Goal: Information Seeking & Learning: Learn about a topic

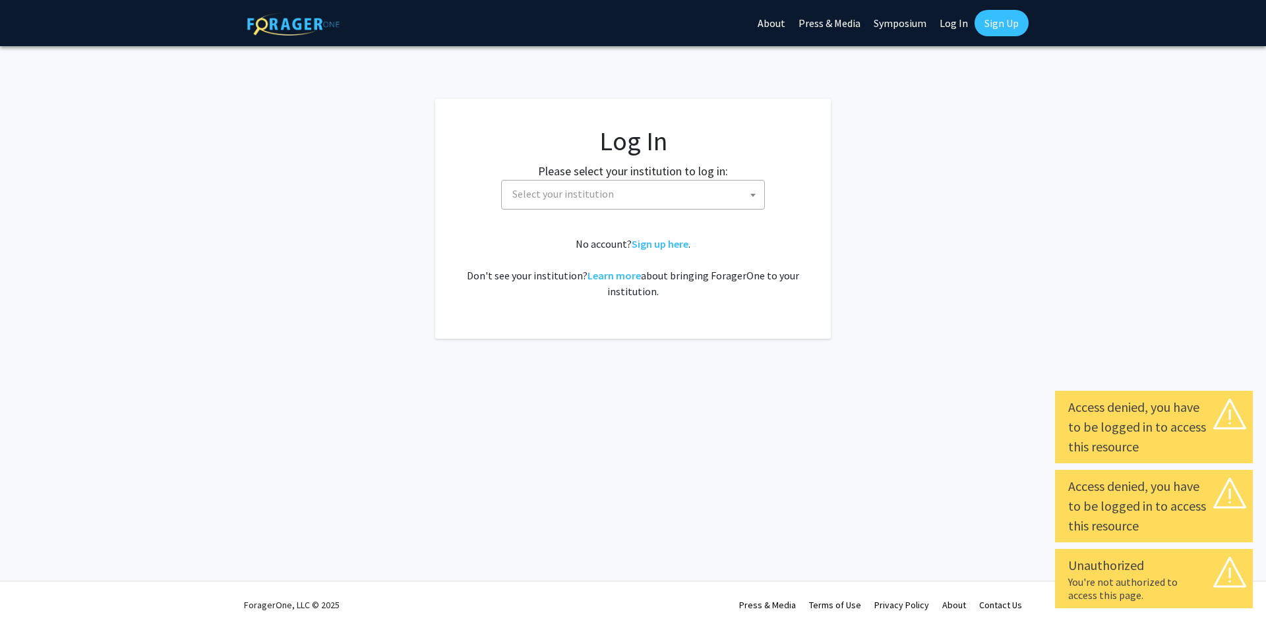
select select
click at [589, 210] on fg-card-body "Log In Please select your institution to log in: Baylor University Brandeis Uni…" at bounding box center [632, 218] width 343 height 187
click at [626, 188] on span "Select your institution" at bounding box center [635, 194] width 257 height 27
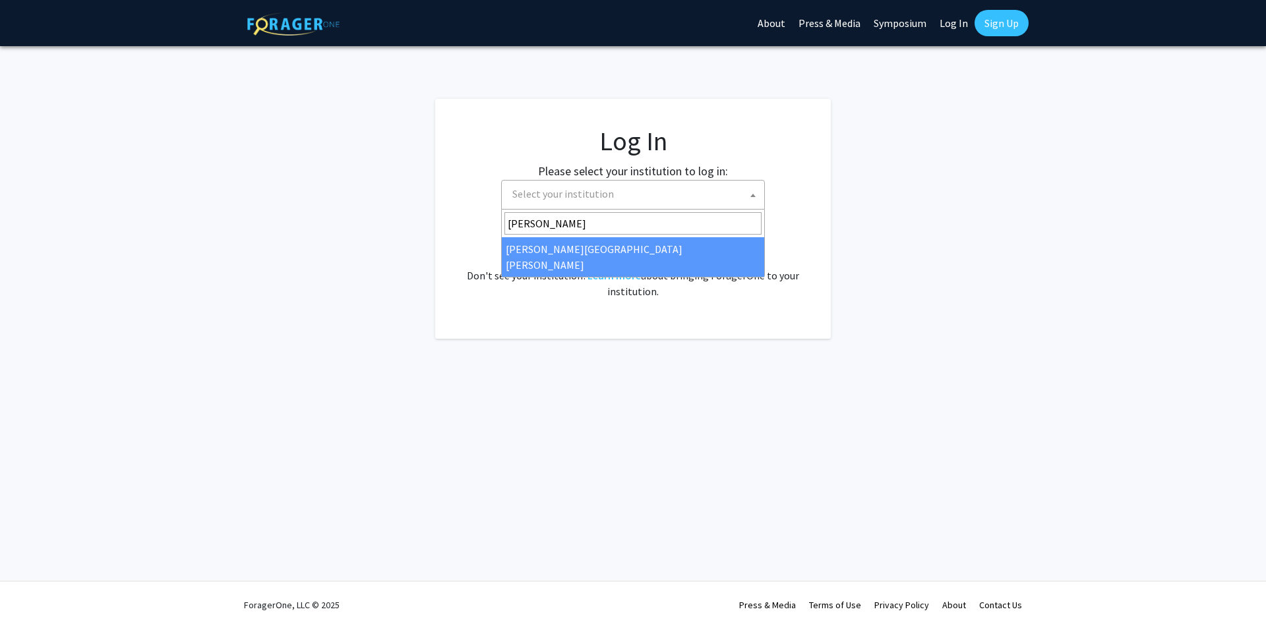
type input "johns"
select select "1"
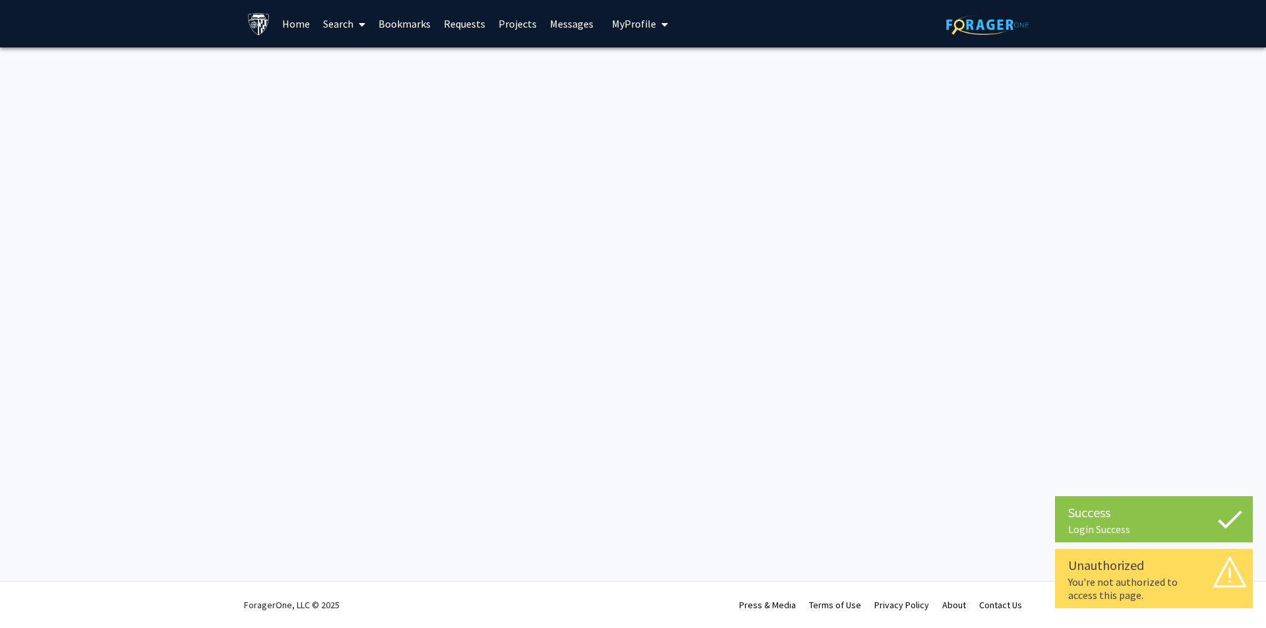
click at [288, 30] on link "Home" at bounding box center [296, 24] width 41 height 46
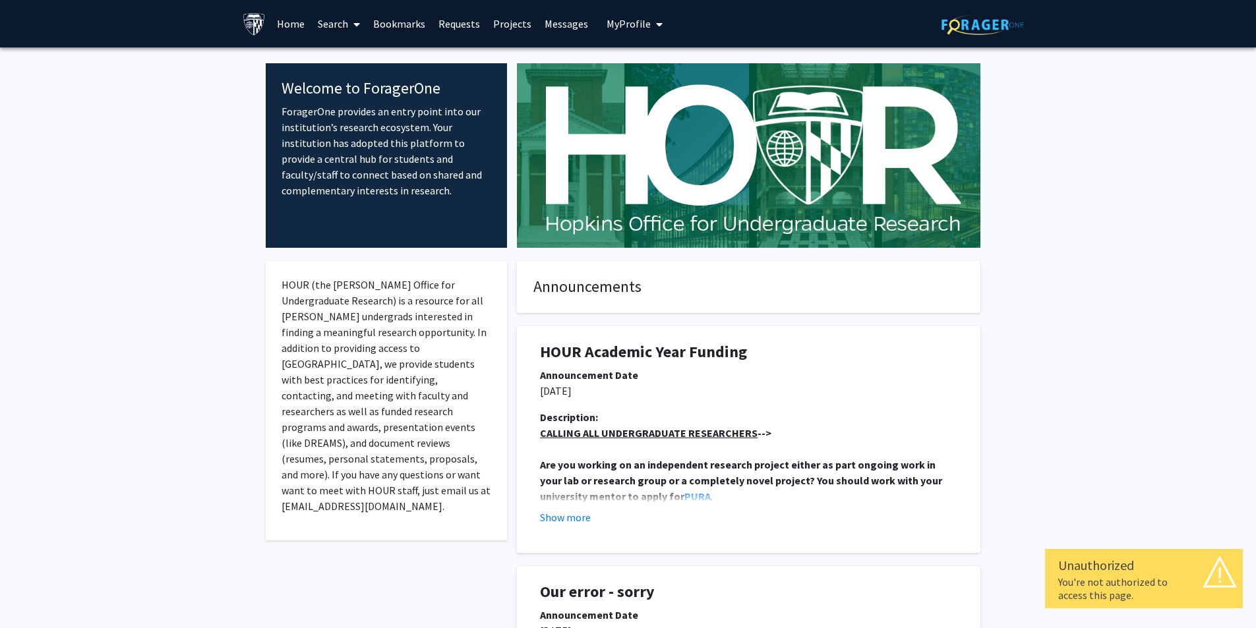
click at [339, 20] on link "Search" at bounding box center [338, 24] width 55 height 46
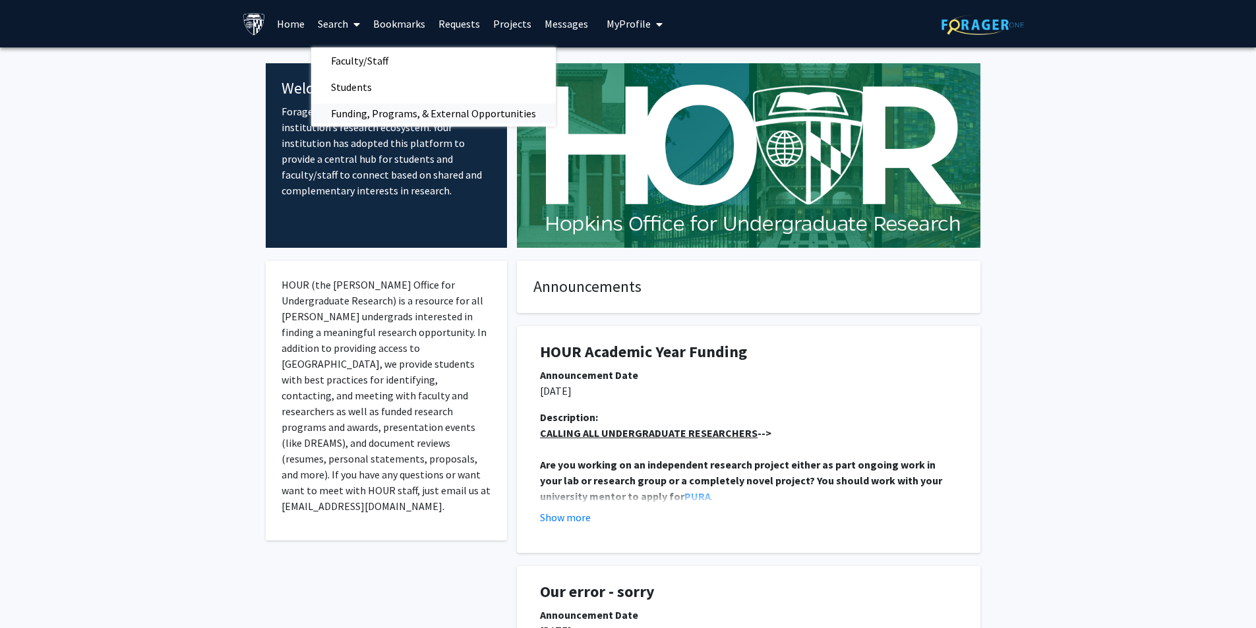
click at [357, 125] on span "Funding, Programs, & External Opportunities" at bounding box center [433, 113] width 245 height 26
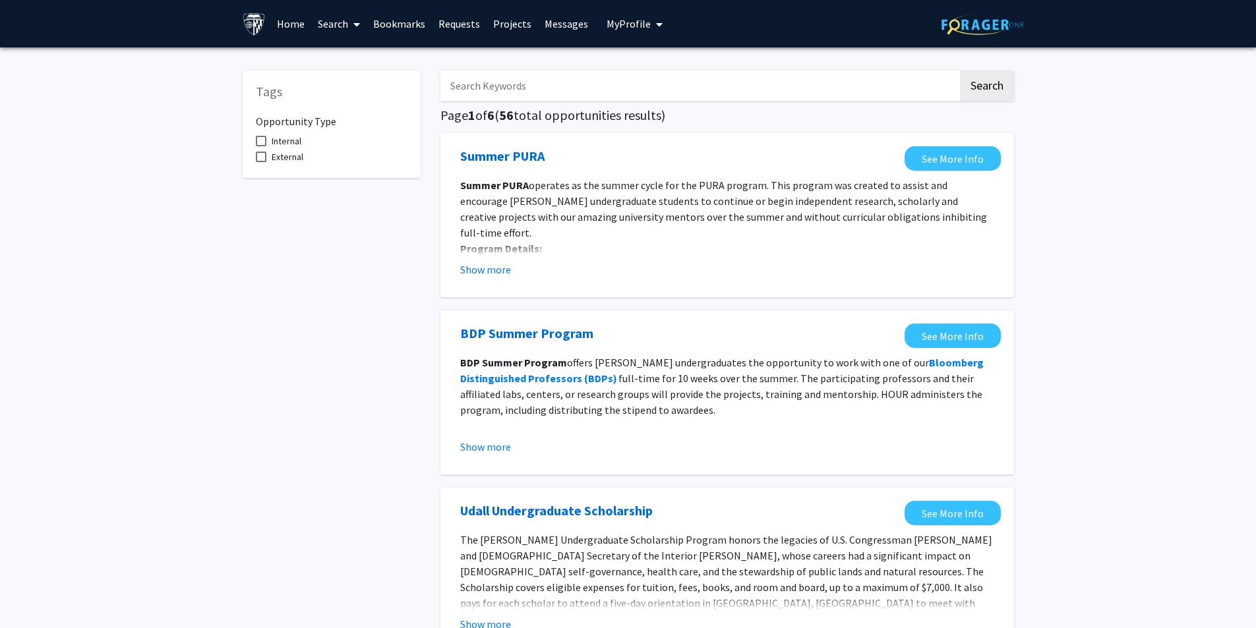
click at [291, 144] on span "Internal" at bounding box center [287, 141] width 30 height 16
click at [261, 146] on input "Internal" at bounding box center [260, 146] width 1 height 1
checkbox input "true"
click at [287, 13] on link "Home" at bounding box center [290, 24] width 41 height 46
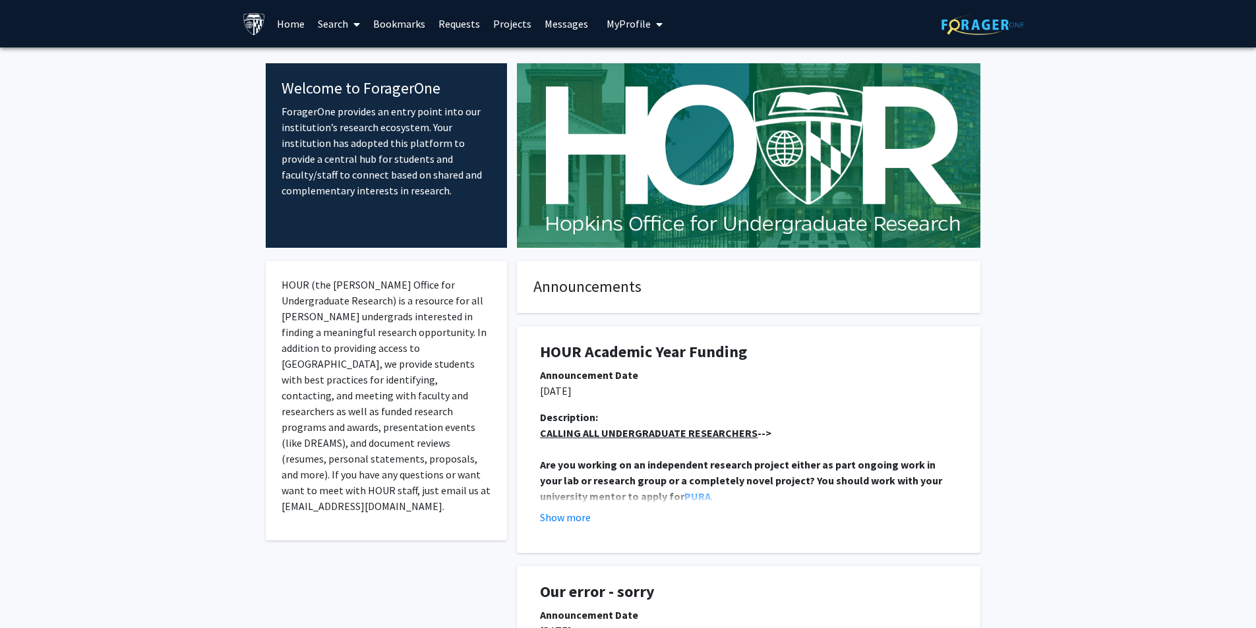
click at [339, 31] on link "Search" at bounding box center [338, 24] width 55 height 46
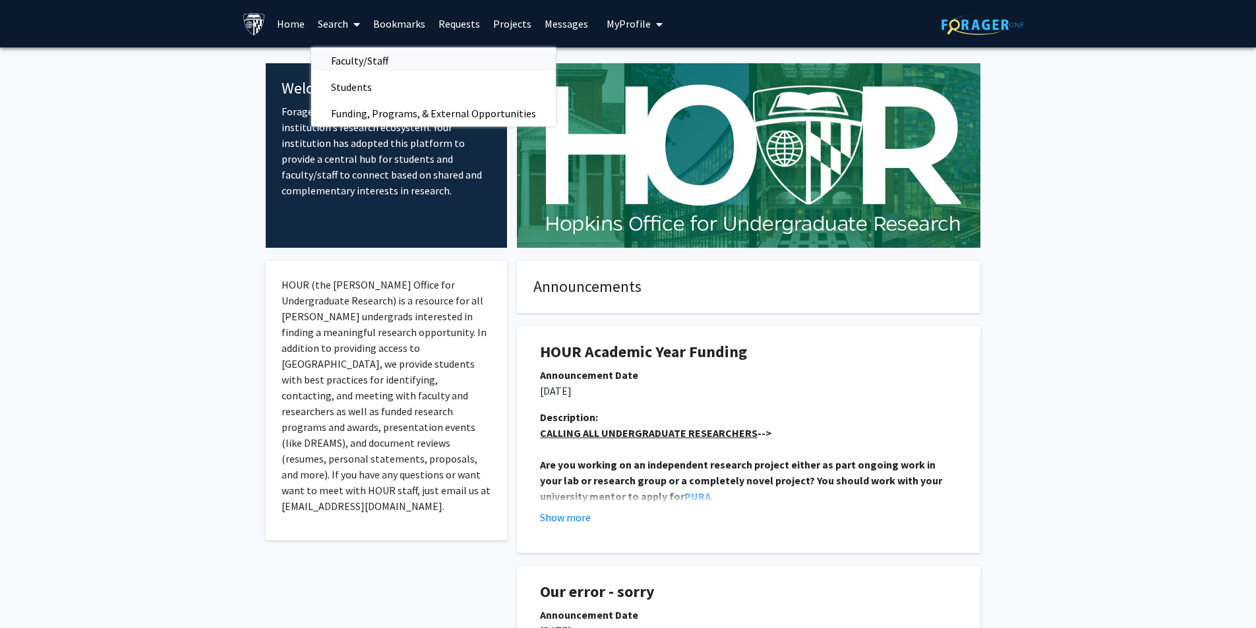
click at [372, 61] on span "Faculty/Staff" at bounding box center [359, 60] width 97 height 26
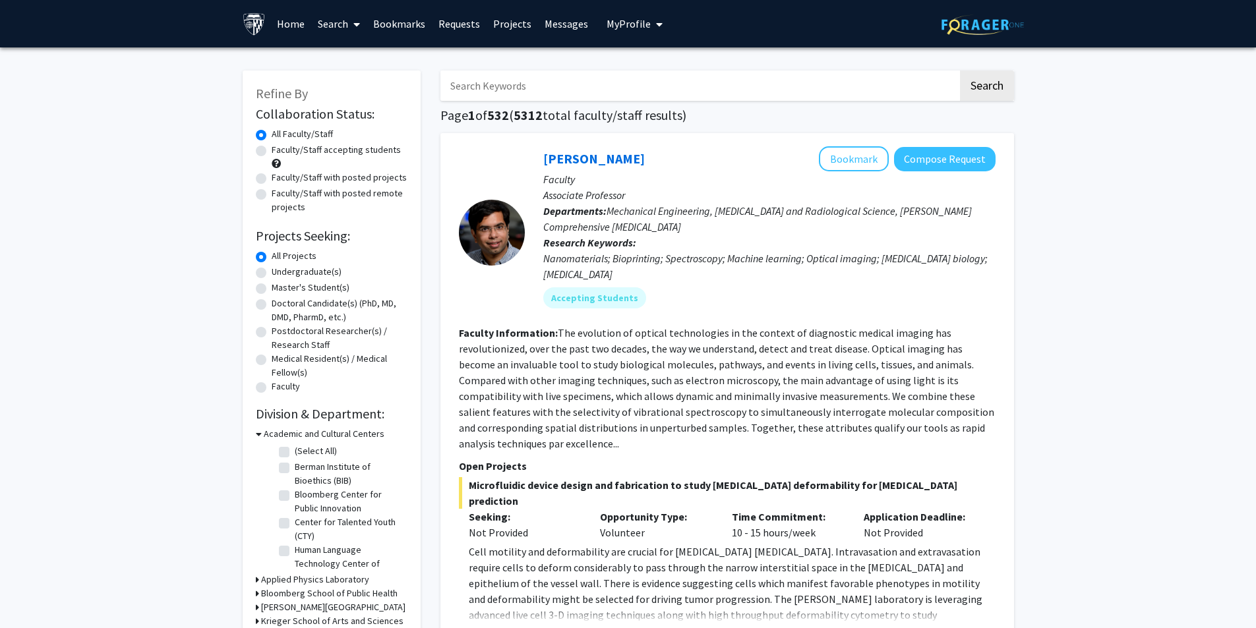
click at [328, 269] on label "Undergraduate(s)" at bounding box center [307, 272] width 70 height 14
click at [280, 269] on input "Undergraduate(s)" at bounding box center [276, 269] width 9 height 9
radio input "true"
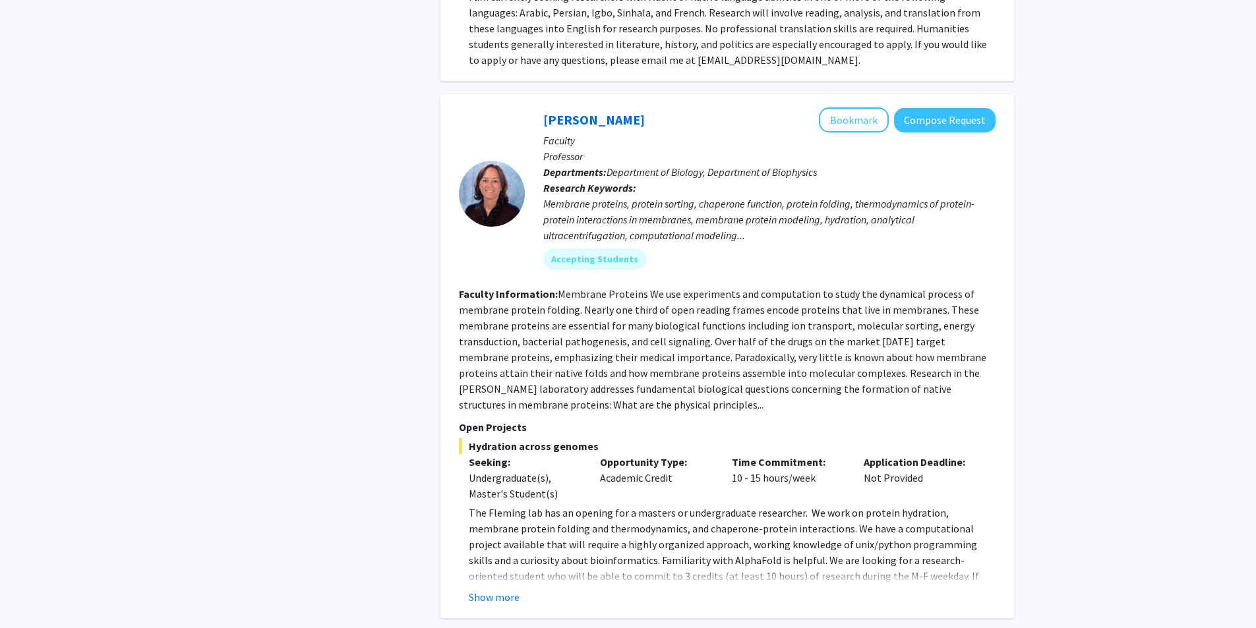
scroll to position [5578, 0]
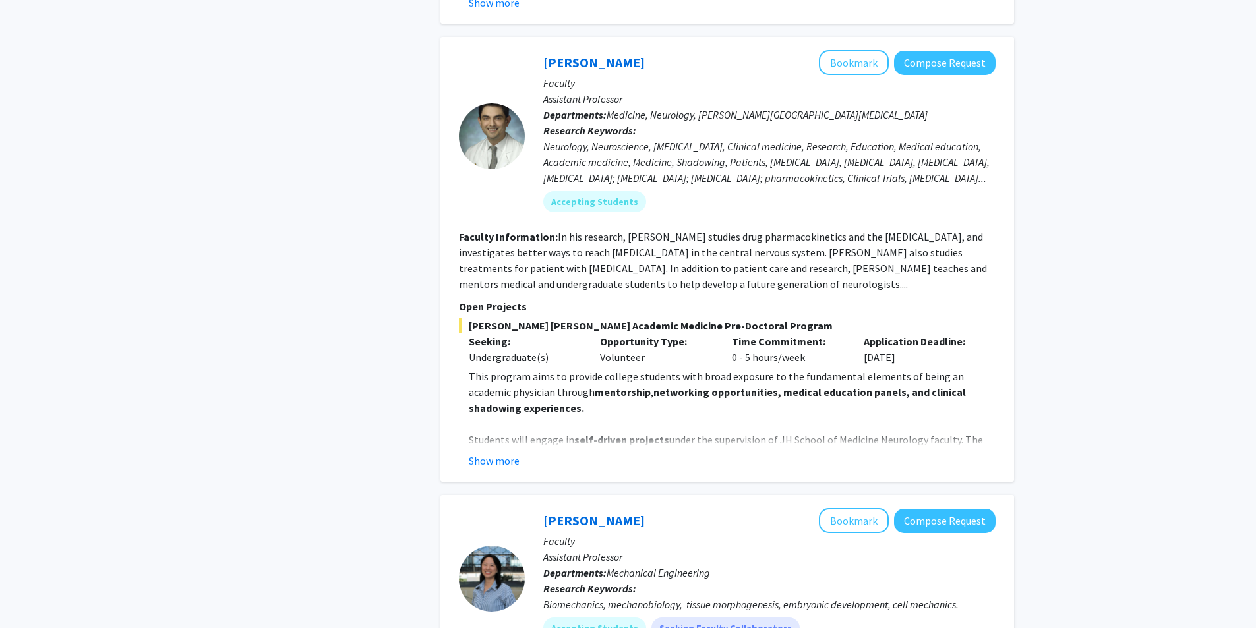
scroll to position [661, 0]
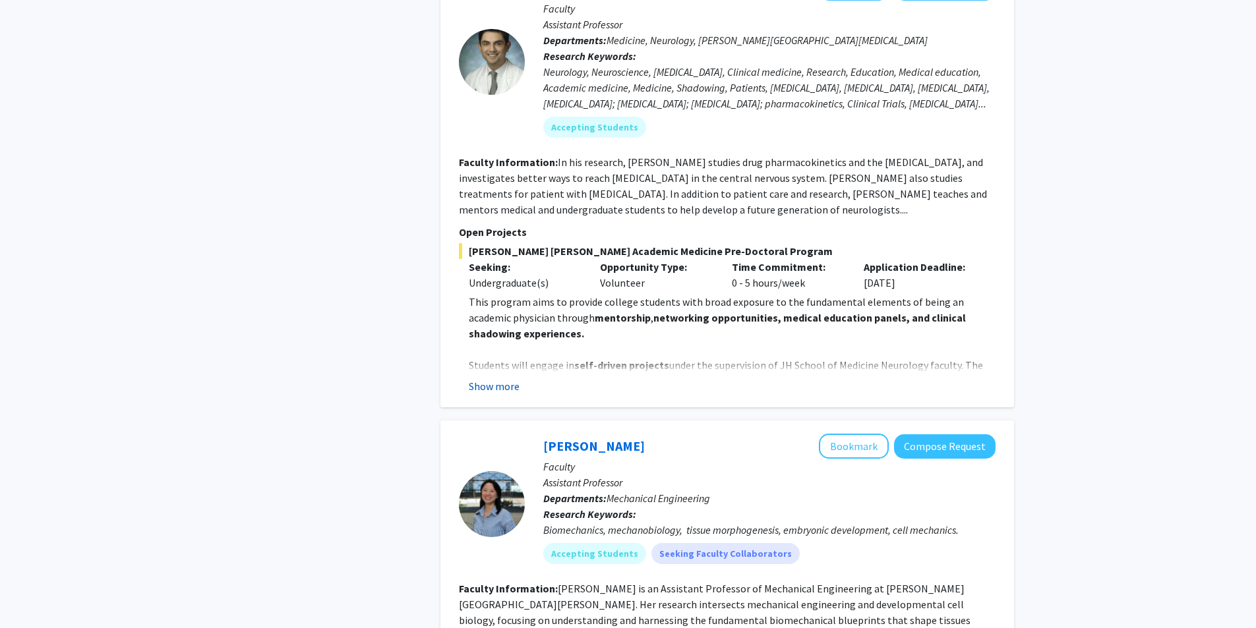
click at [478, 378] on button "Show more" at bounding box center [494, 386] width 51 height 16
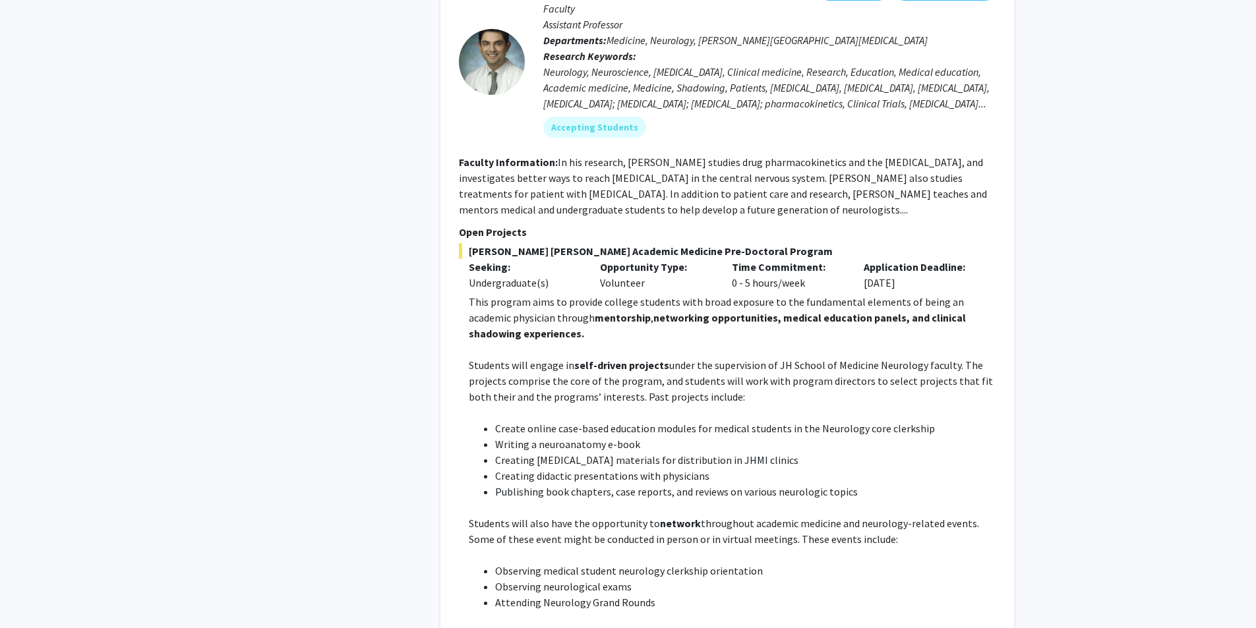
click at [378, 391] on div "Refine By Collaboration Status: Collaboration Status All Faculty/Staff Collabor…" at bounding box center [332, 470] width 198 height 2146
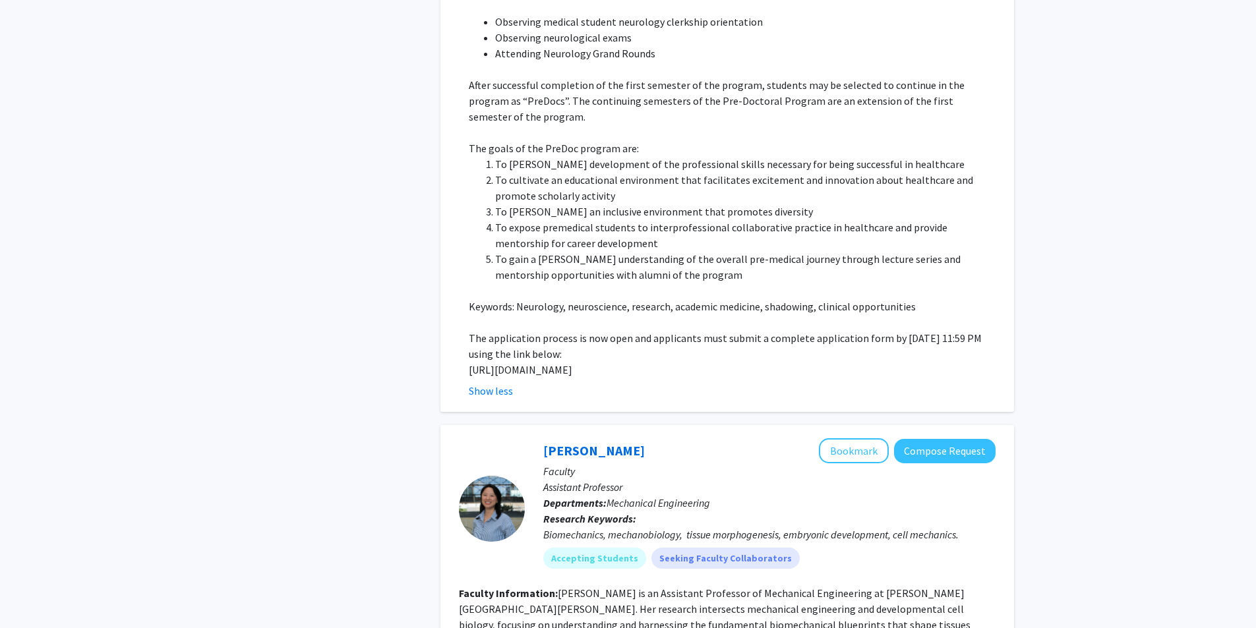
scroll to position [1020, 0]
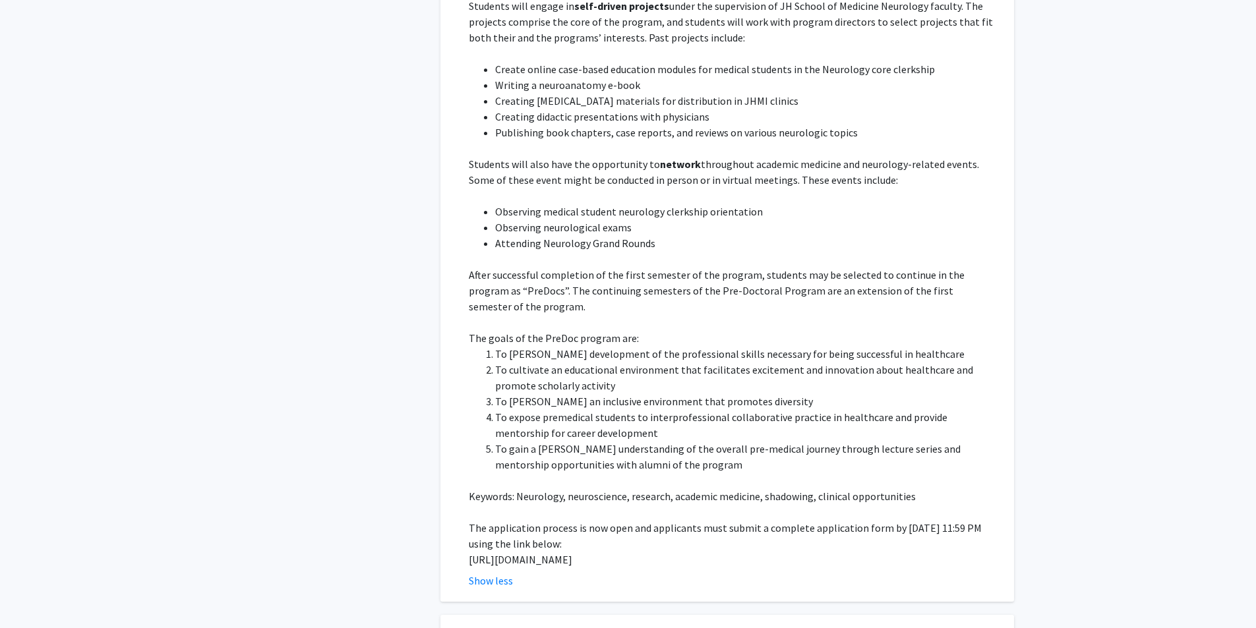
drag, startPoint x: 466, startPoint y: 527, endPoint x: 521, endPoint y: 549, distance: 58.9
click at [521, 549] on fg-read-more "This program aims to provide college students with broad exposure to the fundam…" at bounding box center [727, 262] width 537 height 654
copy p "[URL][DOMAIN_NAME]"
click at [463, 353] on fg-read-more "This program aims to provide college students with broad exposure to the fundam…" at bounding box center [727, 262] width 537 height 654
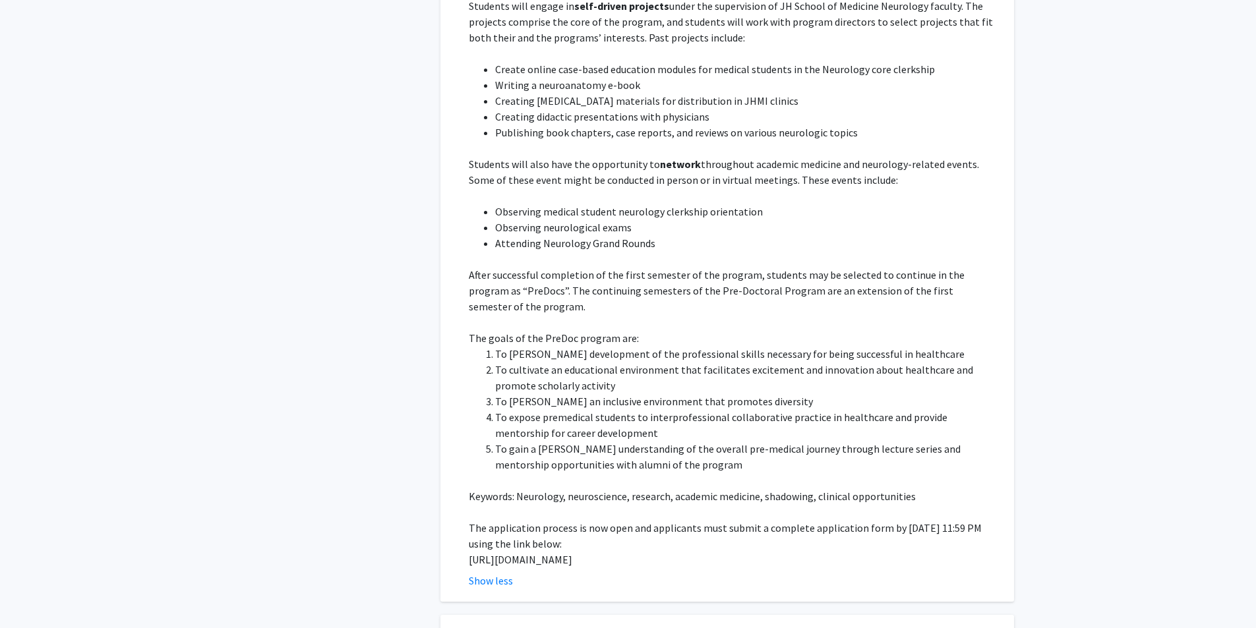
click at [463, 353] on fg-read-more "This program aims to provide college students with broad exposure to the fundam…" at bounding box center [727, 262] width 537 height 654
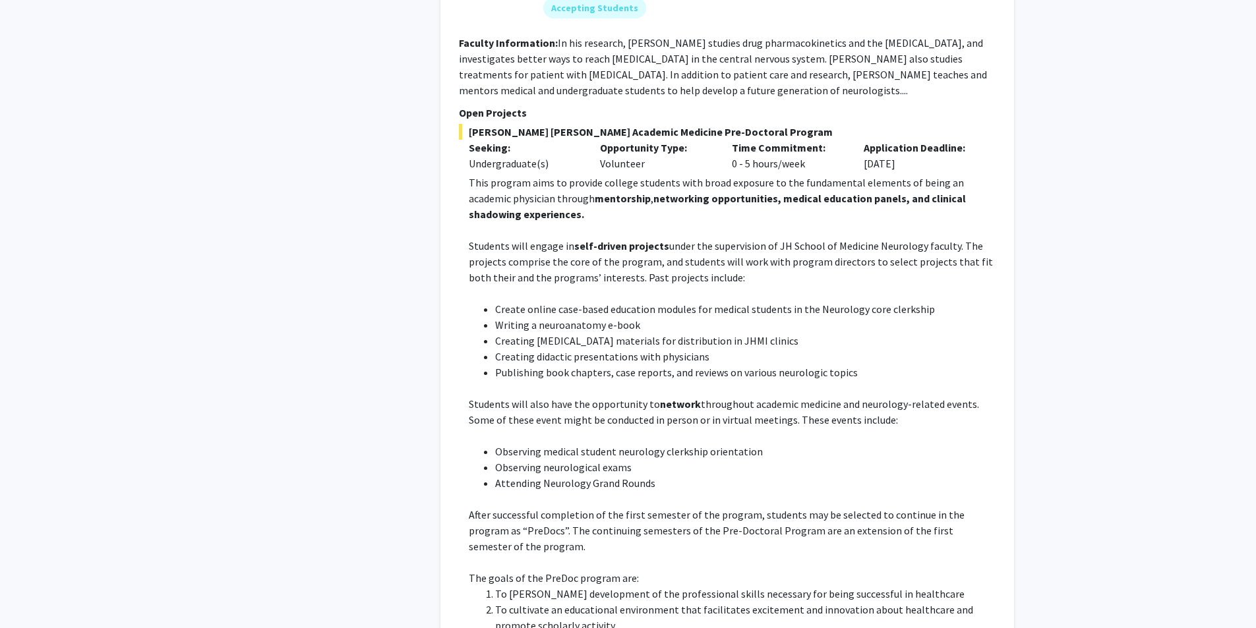
scroll to position [756, 0]
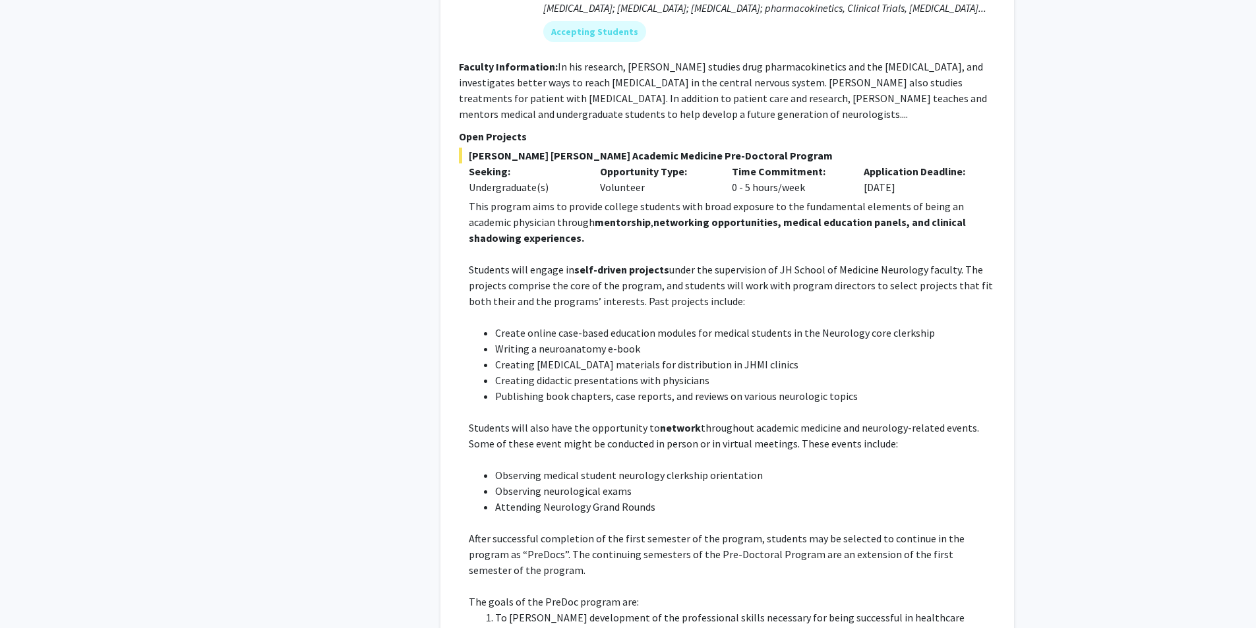
click at [463, 353] on fg-read-more "This program aims to provide college students with broad exposure to the fundam…" at bounding box center [727, 525] width 537 height 654
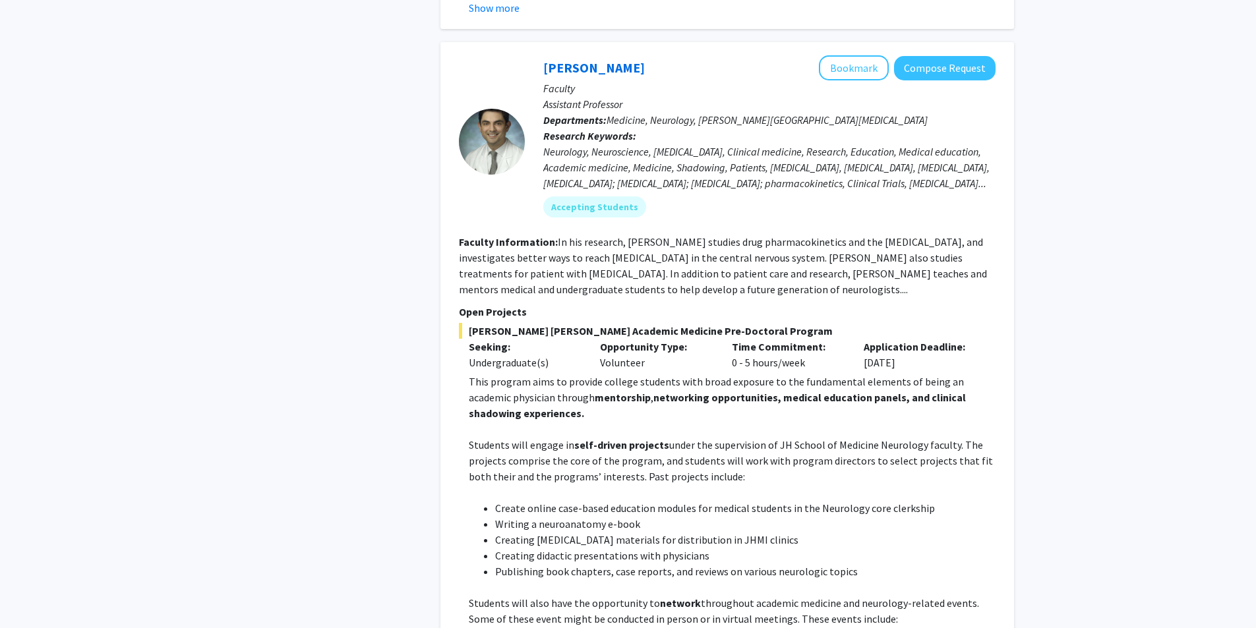
scroll to position [550, 0]
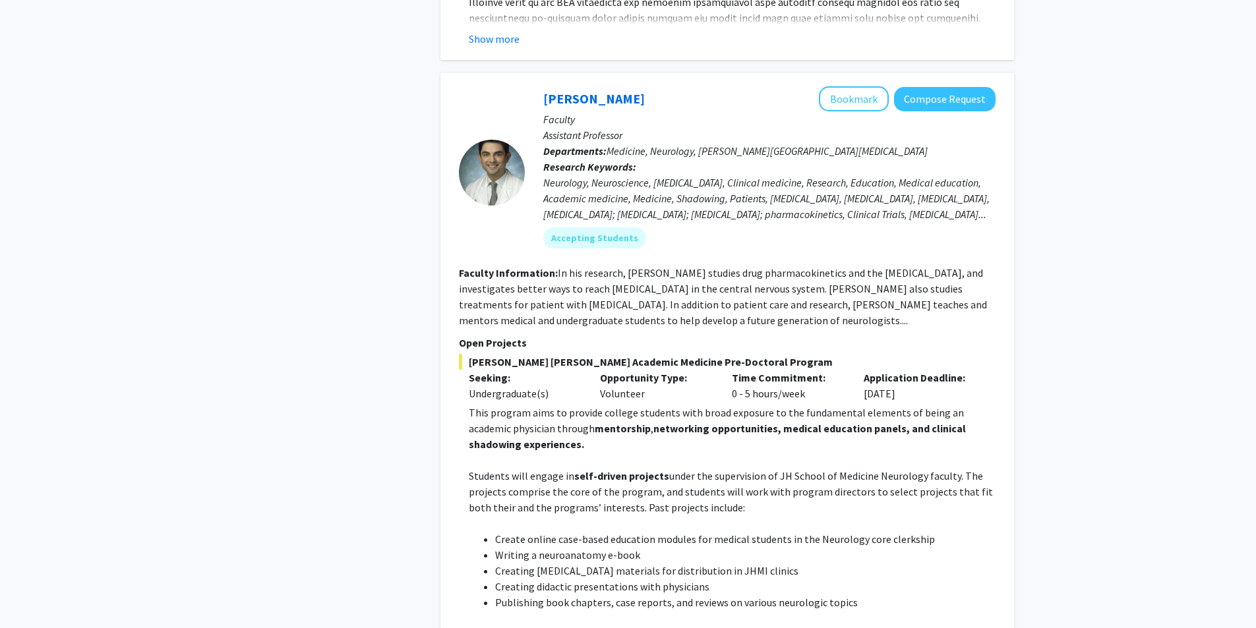
click at [519, 163] on div at bounding box center [492, 173] width 66 height 66
click at [500, 165] on div at bounding box center [492, 173] width 66 height 66
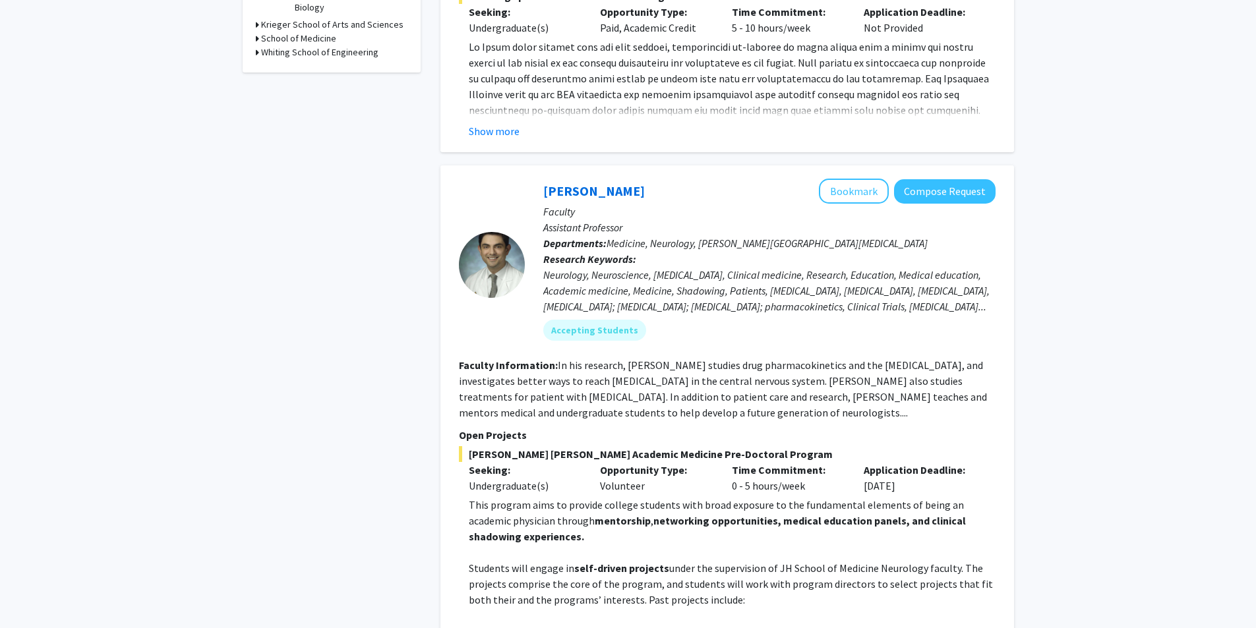
scroll to position [457, 0]
click at [485, 246] on div at bounding box center [492, 266] width 66 height 66
click at [566, 183] on link "[PERSON_NAME]" at bounding box center [594, 191] width 102 height 16
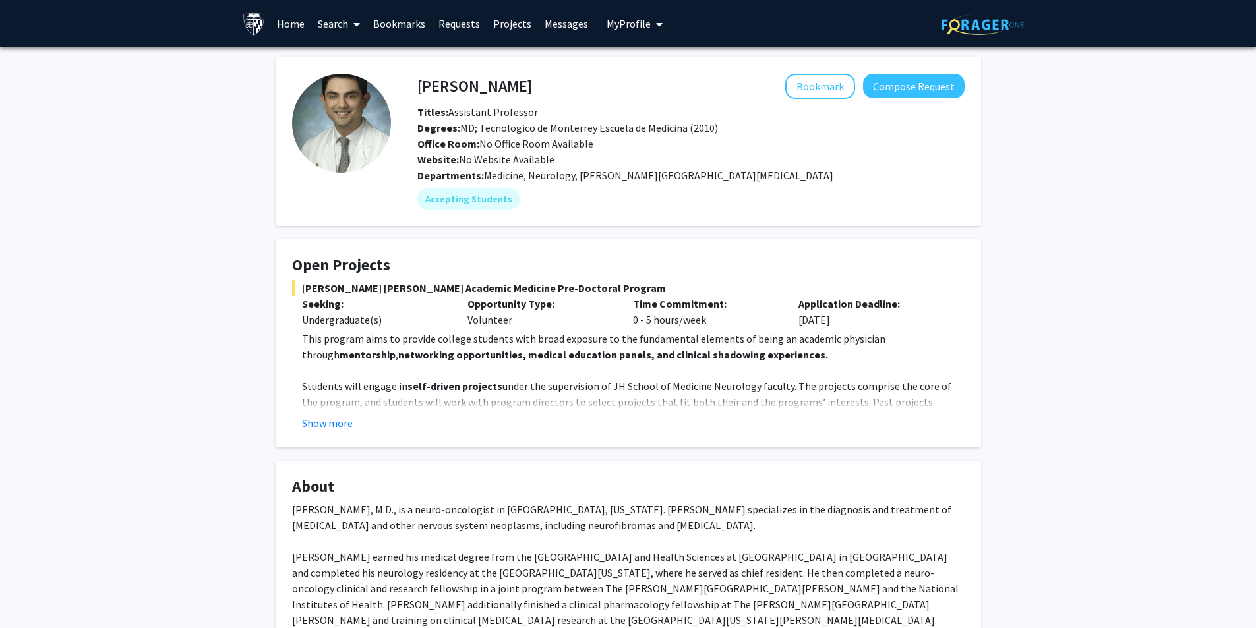
click at [235, 485] on div "[PERSON_NAME] Bookmark Compose Request Titles: Assistant Professor Degrees: MD;…" at bounding box center [628, 500] width 1256 height 907
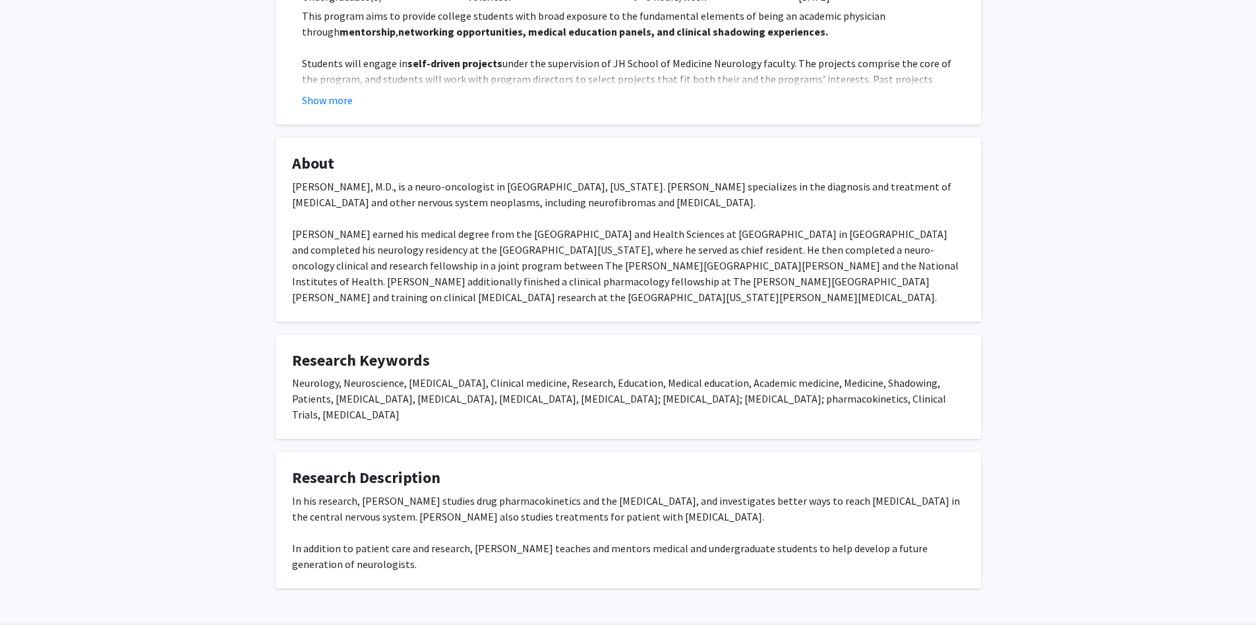
scroll to position [330, 0]
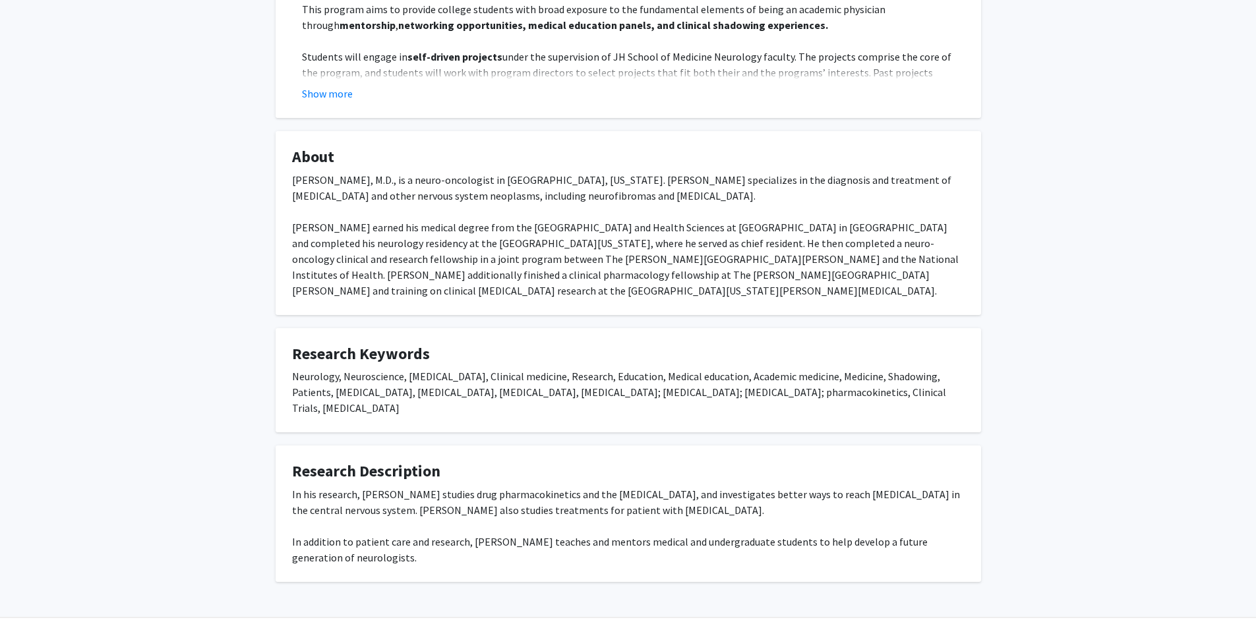
click at [235, 485] on div "[PERSON_NAME] Bookmark Compose Request Titles: Assistant Professor Degrees: MD;…" at bounding box center [628, 171] width 1256 height 907
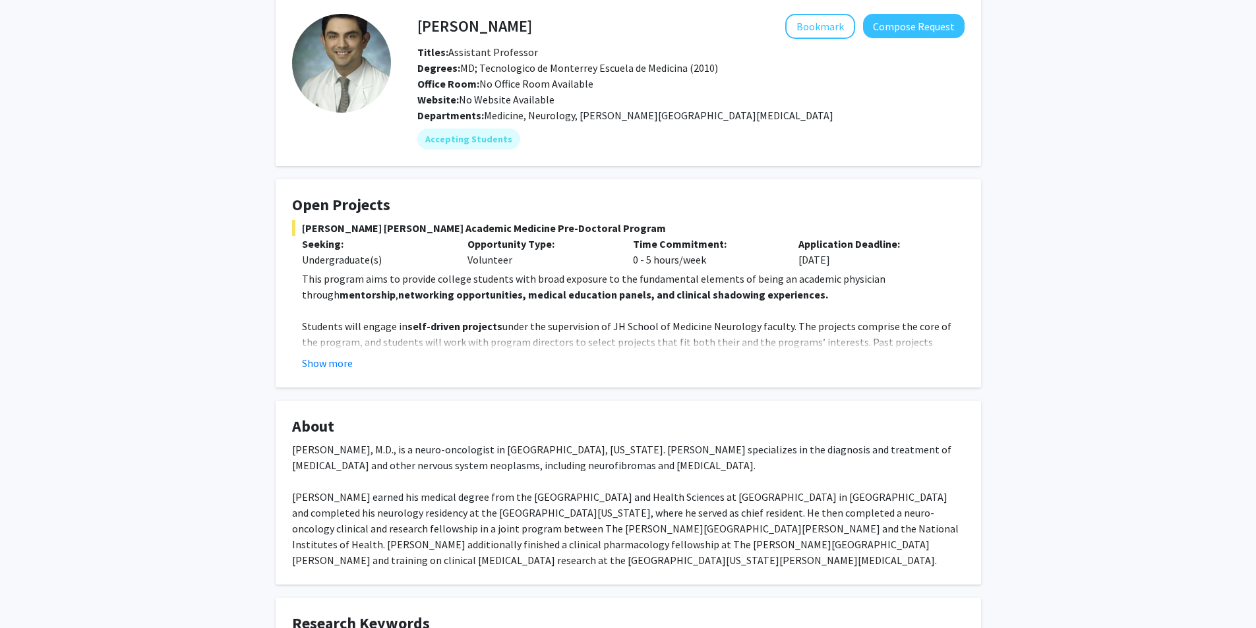
scroll to position [0, 0]
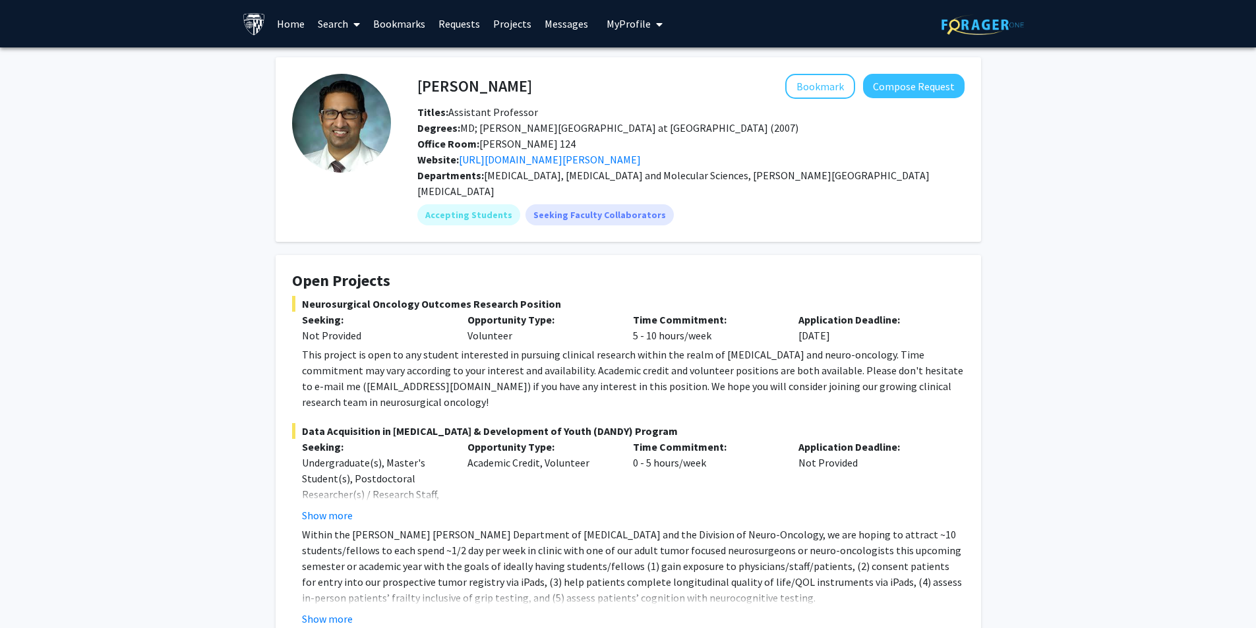
click at [335, 32] on link "Search" at bounding box center [338, 24] width 55 height 46
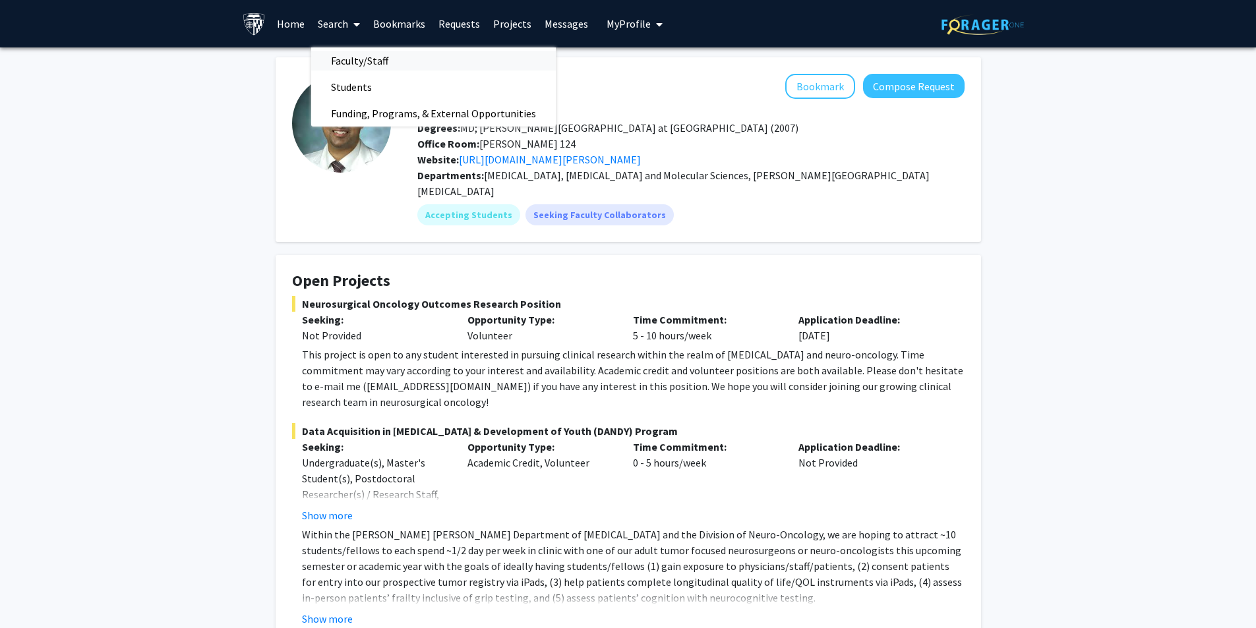
click at [363, 65] on span "Faculty/Staff" at bounding box center [359, 60] width 97 height 26
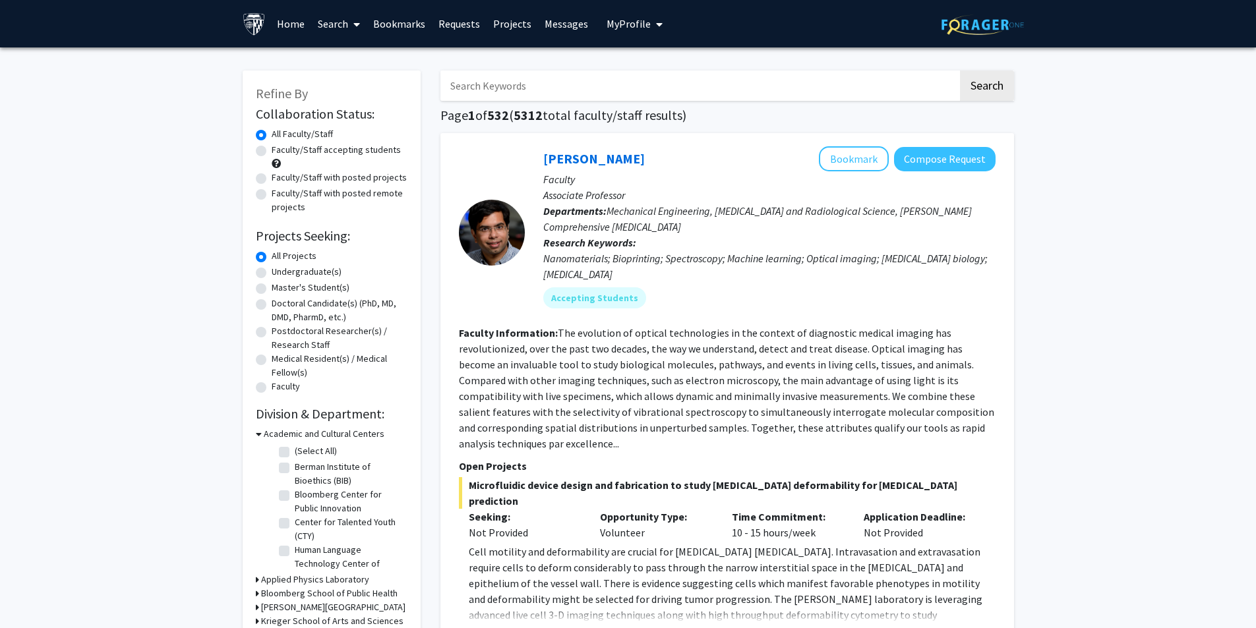
click at [372, 181] on label "Faculty/Staff with posted projects" at bounding box center [339, 178] width 135 height 14
click at [280, 179] on input "Faculty/Staff with posted projects" at bounding box center [276, 175] width 9 height 9
radio input "true"
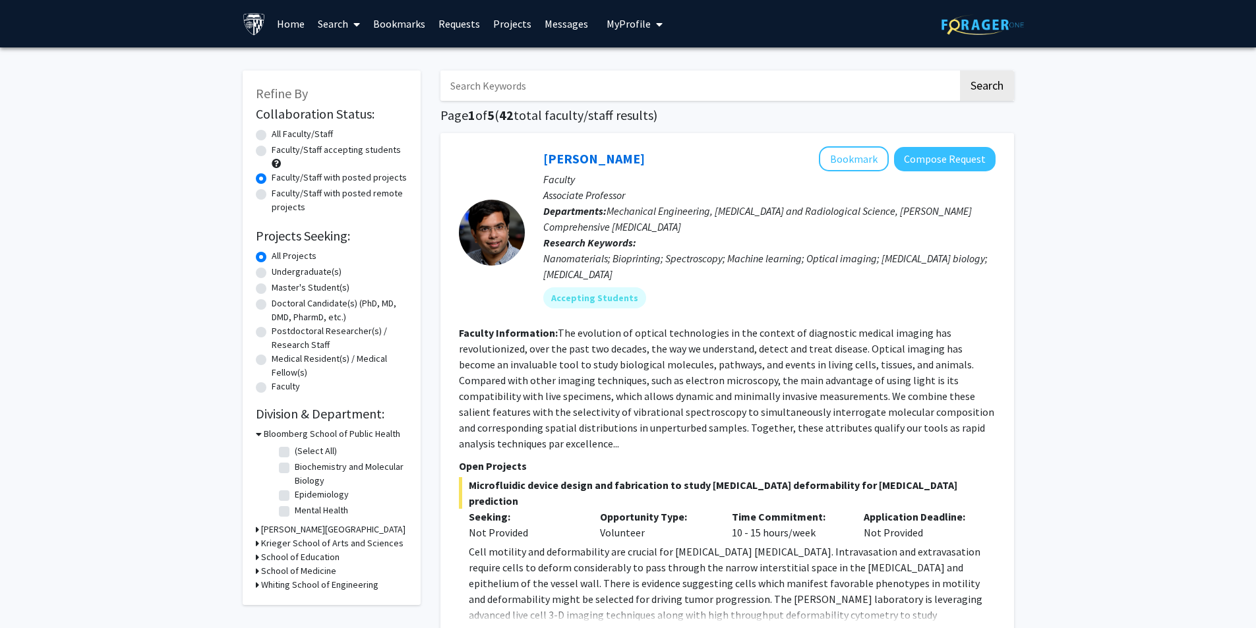
click at [295, 454] on label "(Select All)" at bounding box center [316, 451] width 42 height 14
click at [295, 453] on input "(Select All)" at bounding box center [299, 448] width 9 height 9
checkbox input "true"
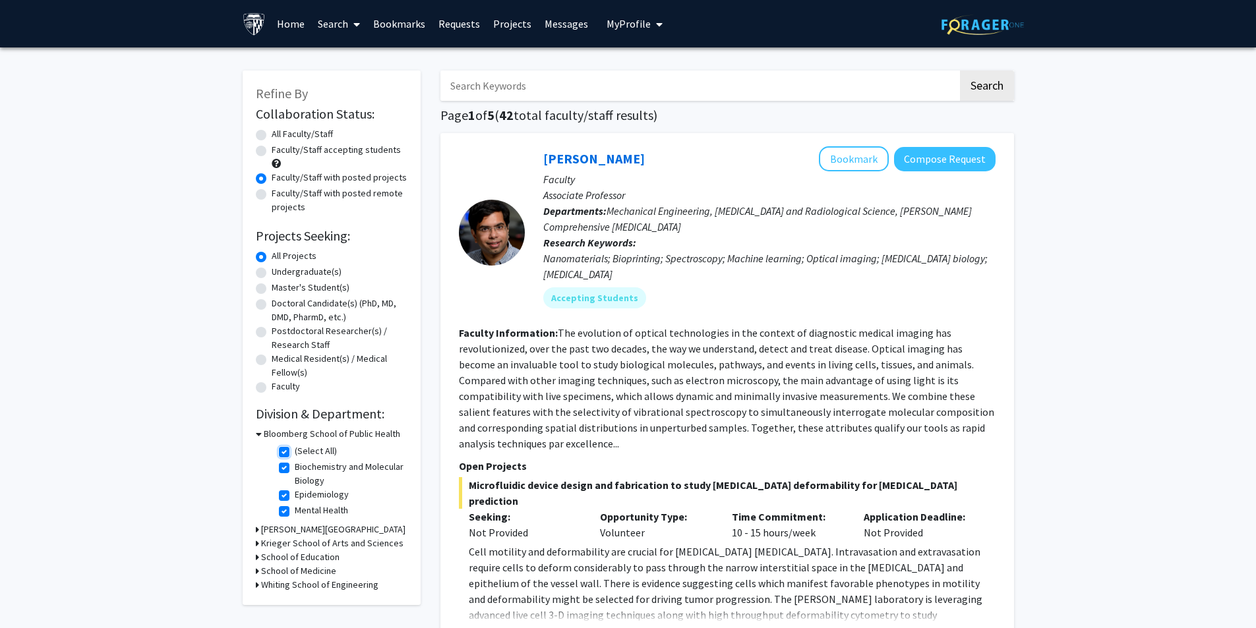
checkbox input "true"
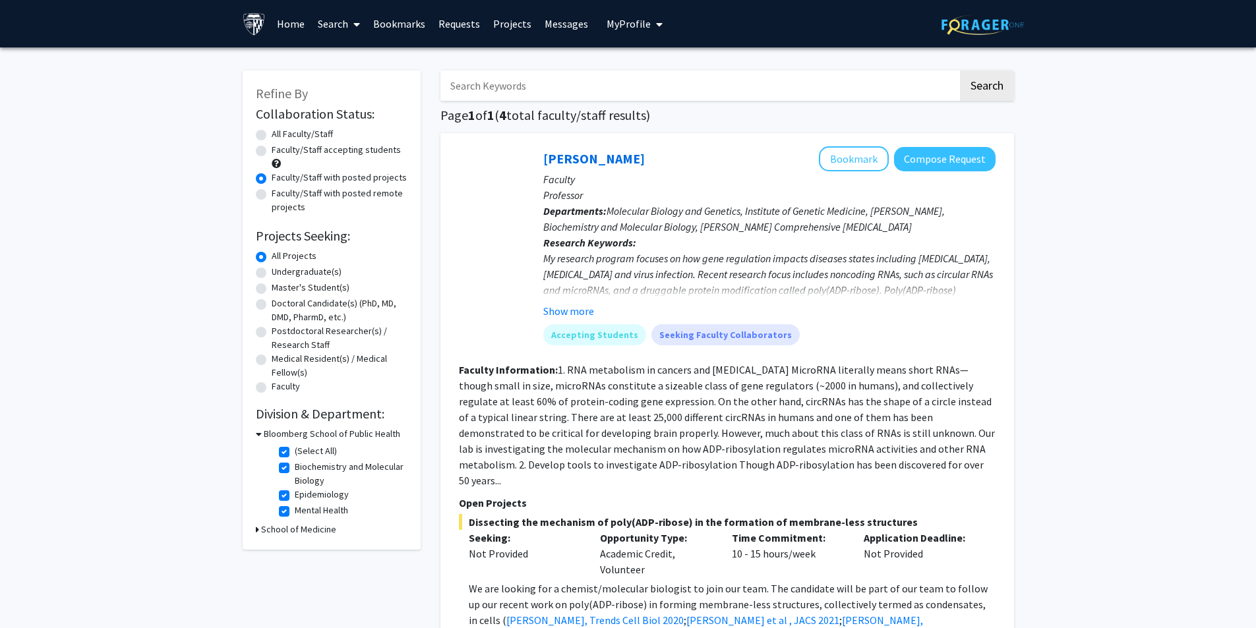
click at [267, 531] on h3 "School of Medicine" at bounding box center [298, 530] width 75 height 14
click at [295, 548] on label "(Select All)" at bounding box center [316, 547] width 42 height 14
click at [295, 548] on input "(Select All)" at bounding box center [299, 544] width 9 height 9
checkbox input "true"
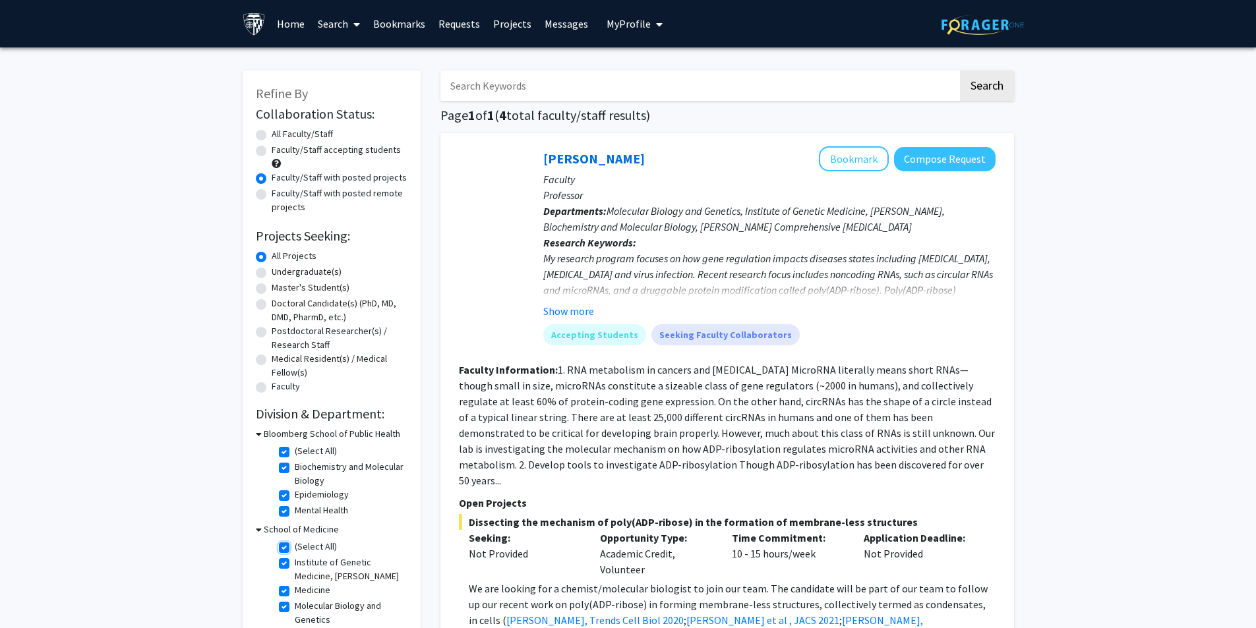
checkbox input "true"
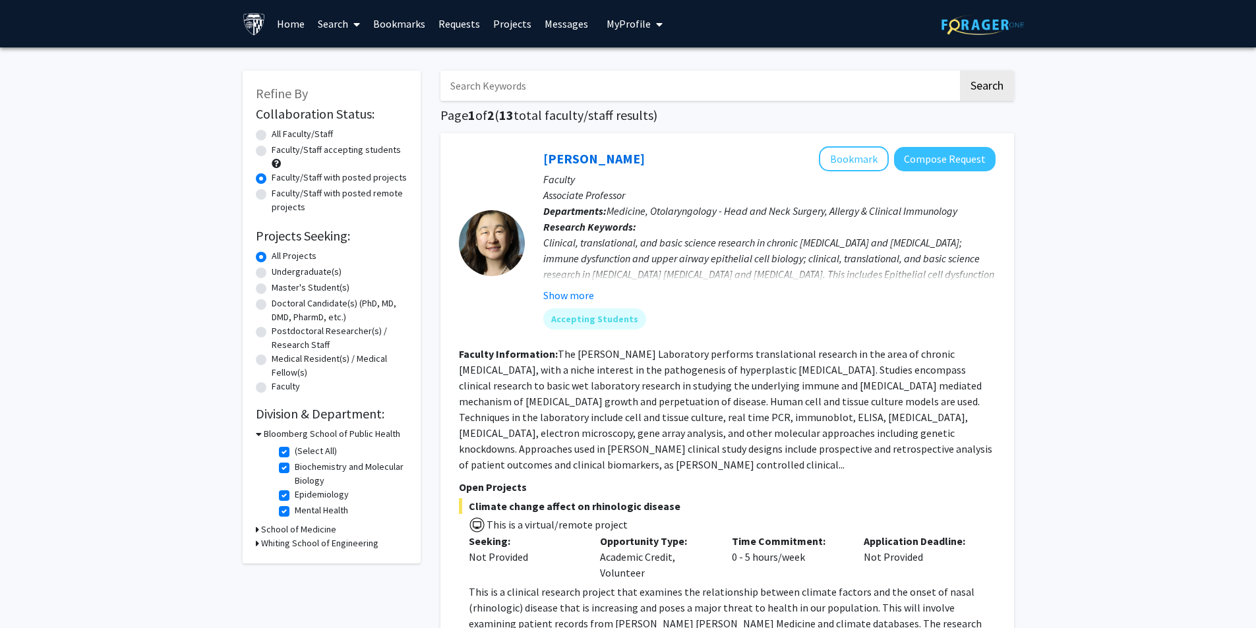
click at [256, 541] on icon at bounding box center [257, 544] width 3 height 14
click at [256, 541] on icon at bounding box center [259, 544] width 6 height 14
click at [259, 530] on div "School of Medicine" at bounding box center [332, 530] width 152 height 14
click at [256, 525] on icon at bounding box center [257, 530] width 3 height 14
click at [256, 525] on icon at bounding box center [259, 530] width 6 height 14
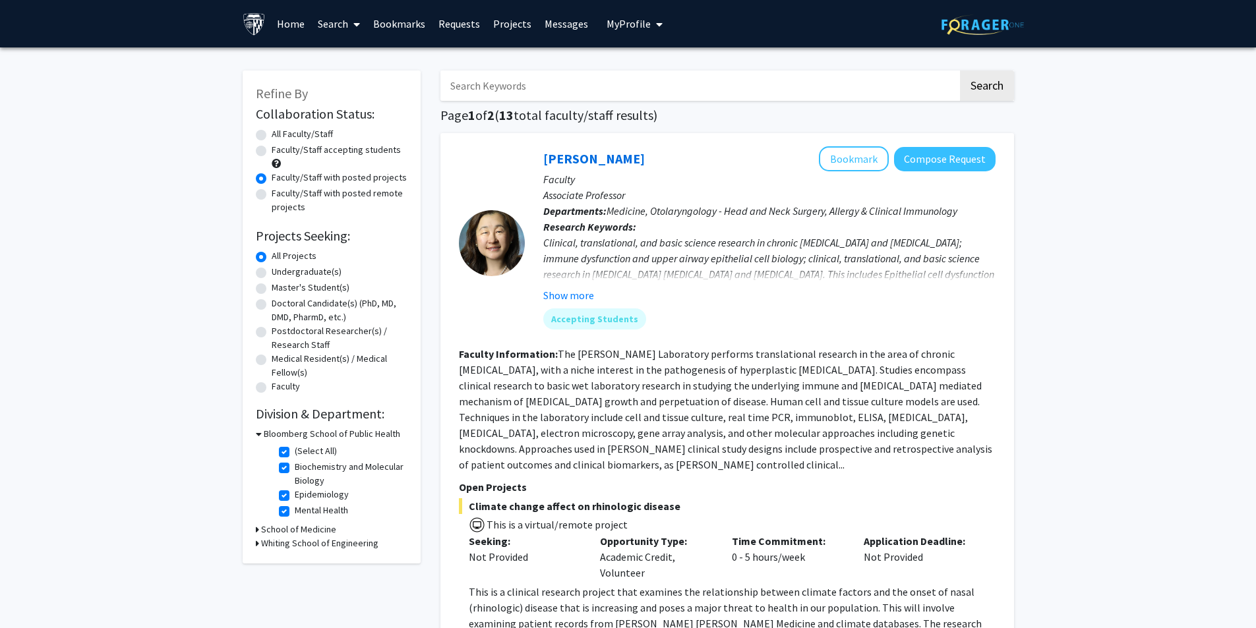
click at [250, 433] on div "Refine By Collaboration Status: Collaboration Status All Faculty/Staff Collabor…" at bounding box center [332, 317] width 178 height 493
click at [254, 432] on div "Refine By Collaboration Status: Collaboration Status All Faculty/Staff Collabor…" at bounding box center [332, 317] width 178 height 493
click at [258, 432] on icon at bounding box center [259, 434] width 6 height 14
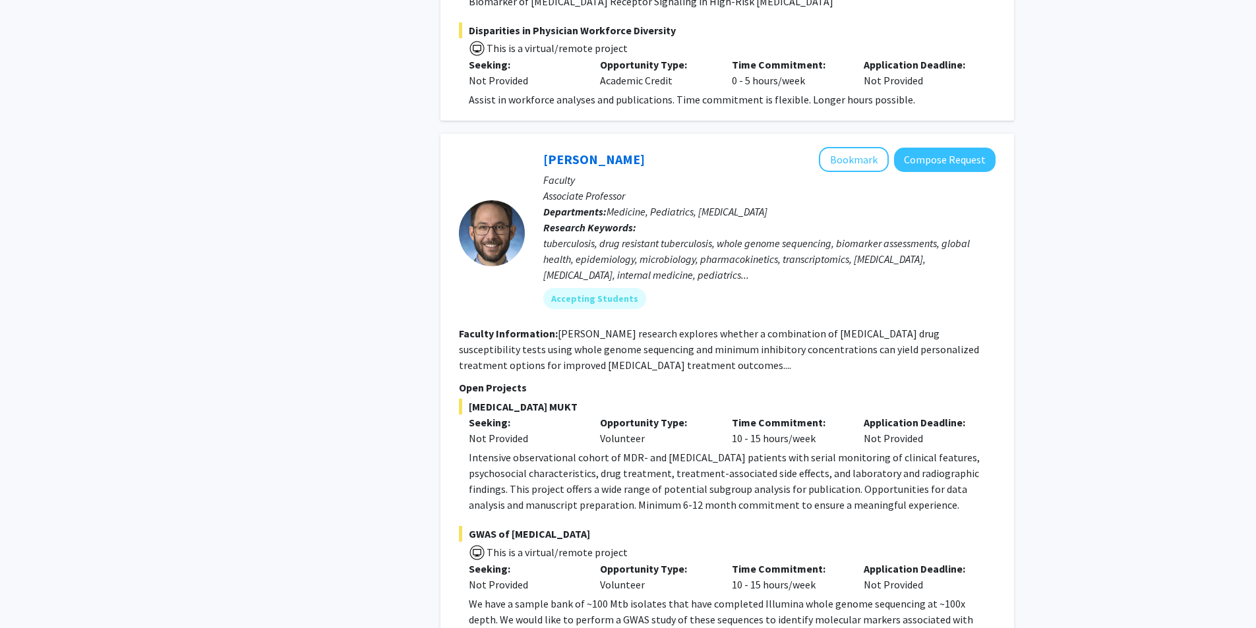
scroll to position [2901, 0]
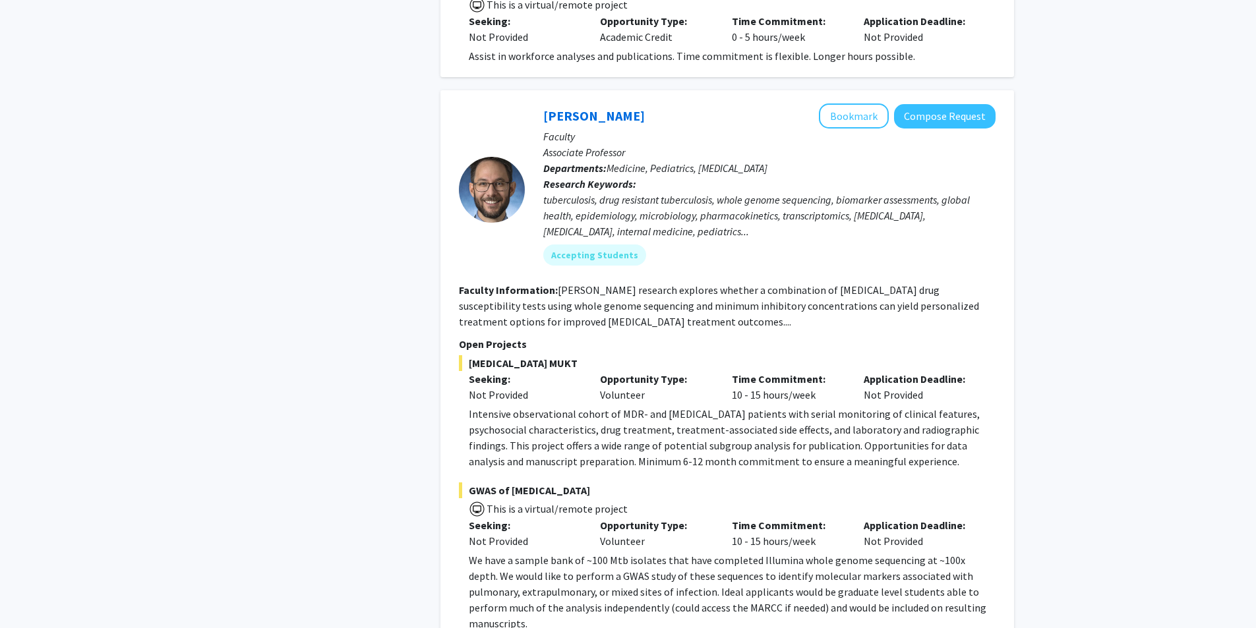
click at [417, 382] on div "Refine By Collaboration Status: Collaboration Status All Faculty/Staff Collabor…" at bounding box center [332, 201] width 198 height 6089
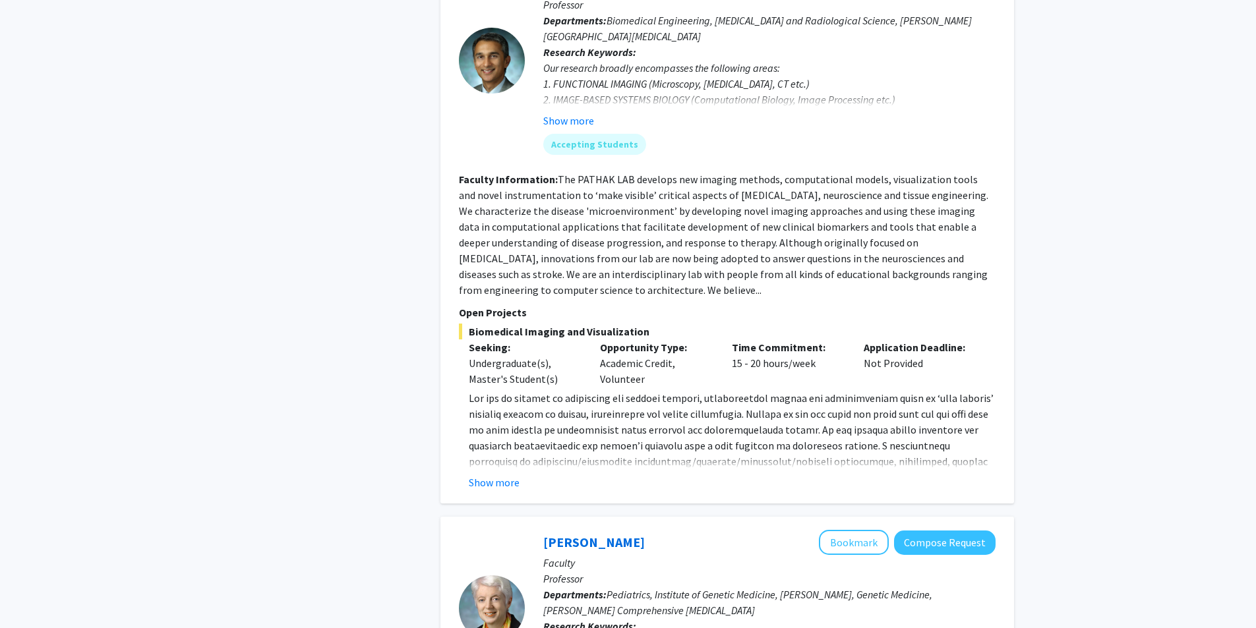
scroll to position [4681, 0]
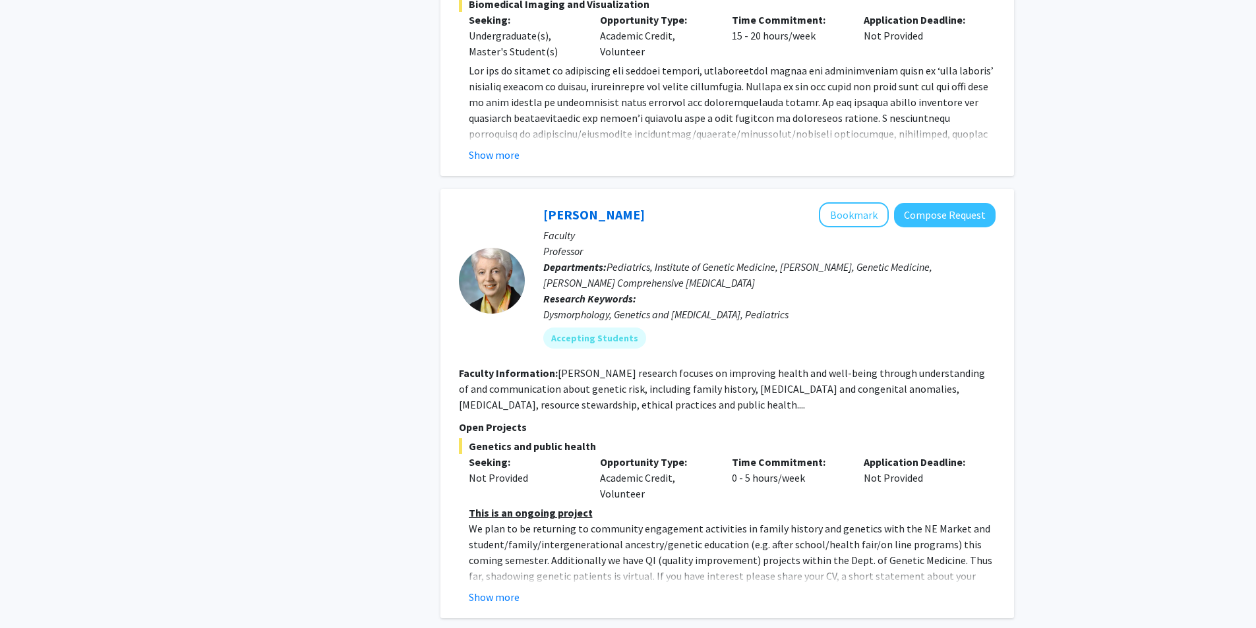
scroll to position [4878, 0]
click at [491, 589] on button "Show more" at bounding box center [494, 597] width 51 height 16
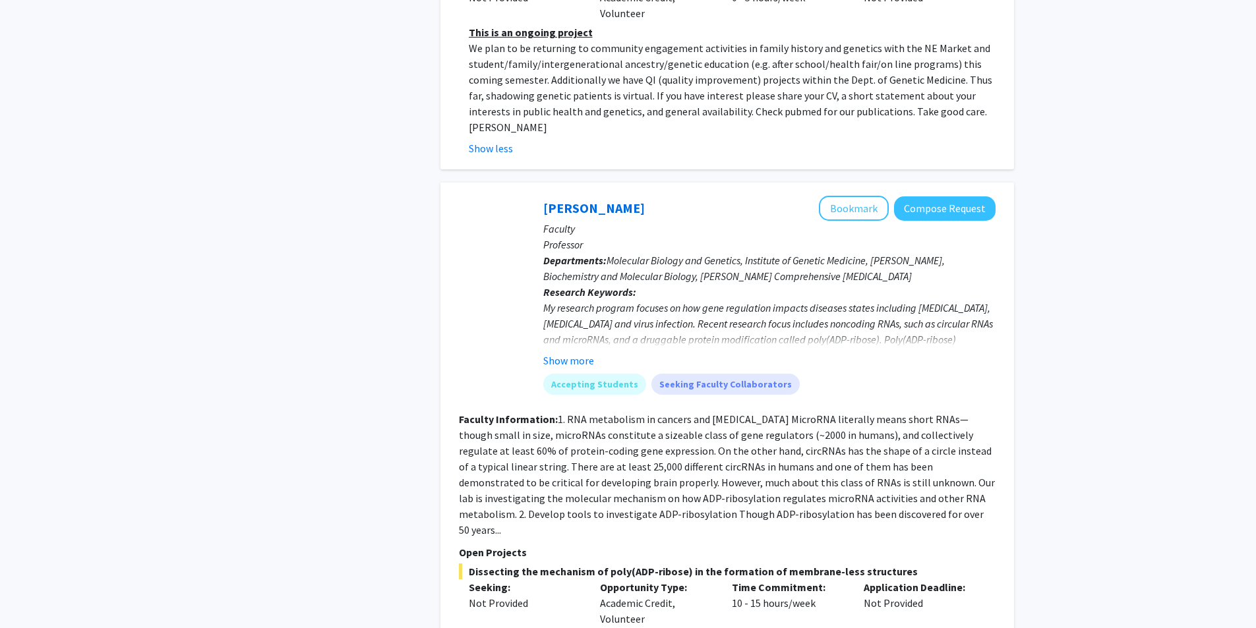
scroll to position [5477, 0]
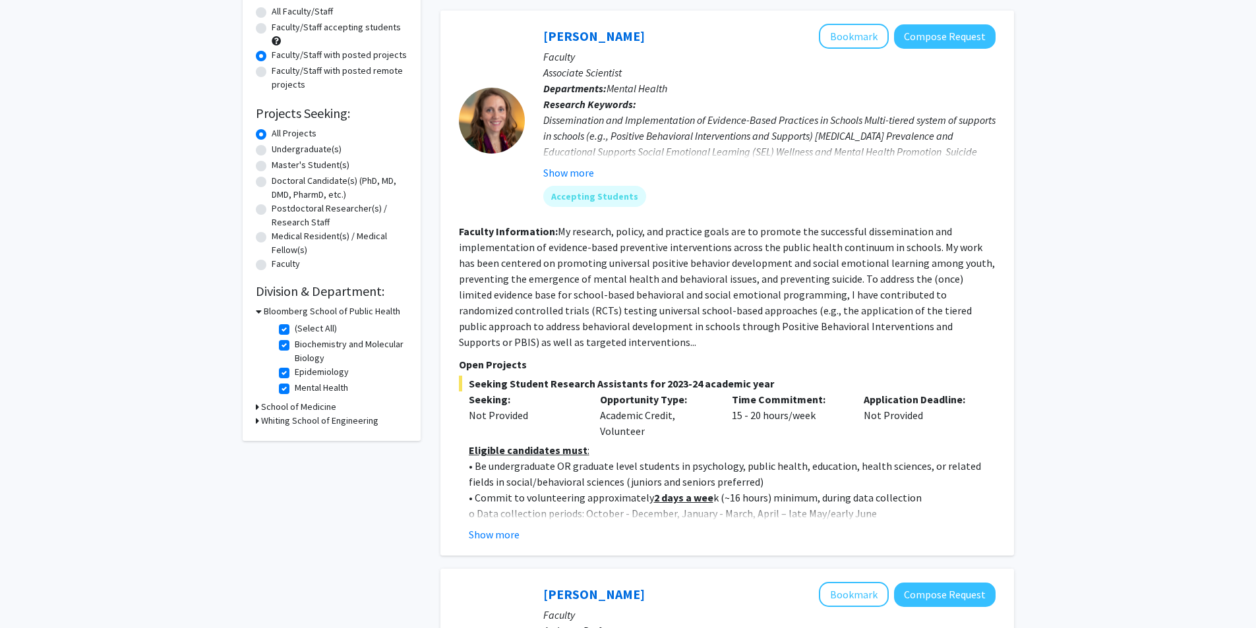
scroll to position [132, 0]
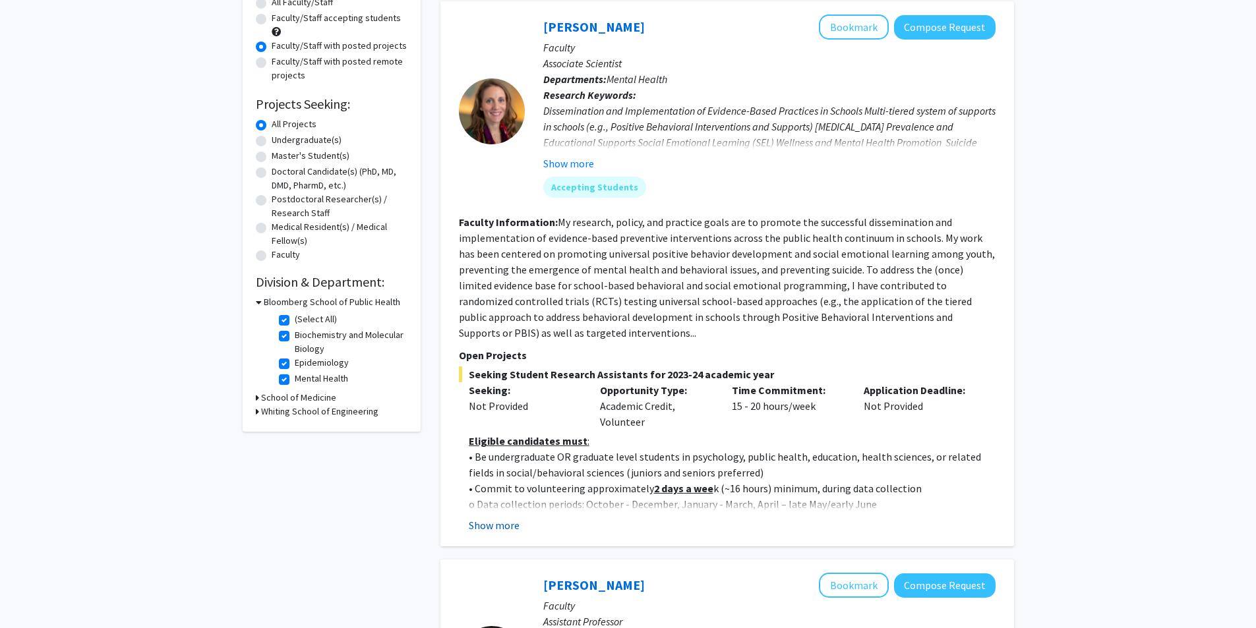
click at [501, 530] on button "Show more" at bounding box center [494, 525] width 51 height 16
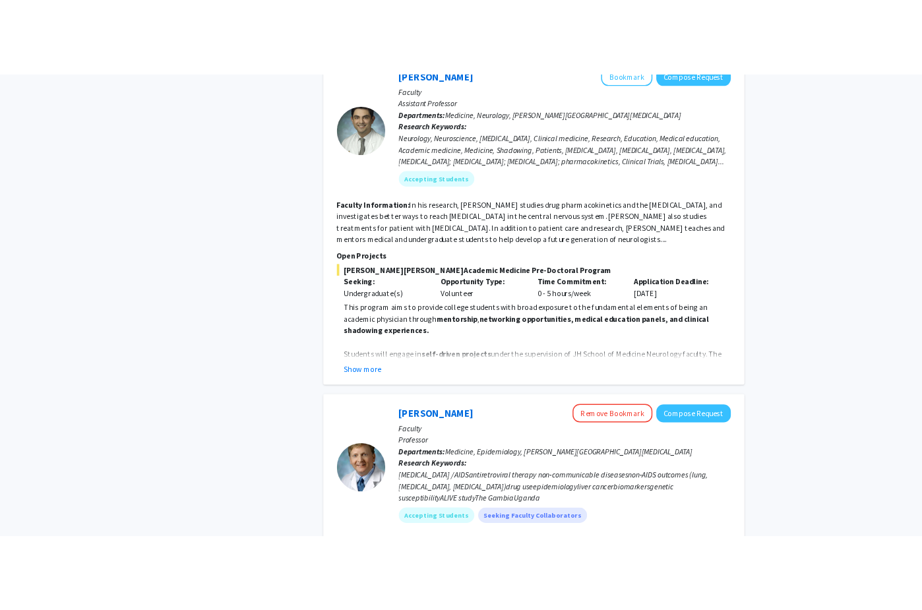
scroll to position [1091, 0]
